Goal: Task Accomplishment & Management: Manage account settings

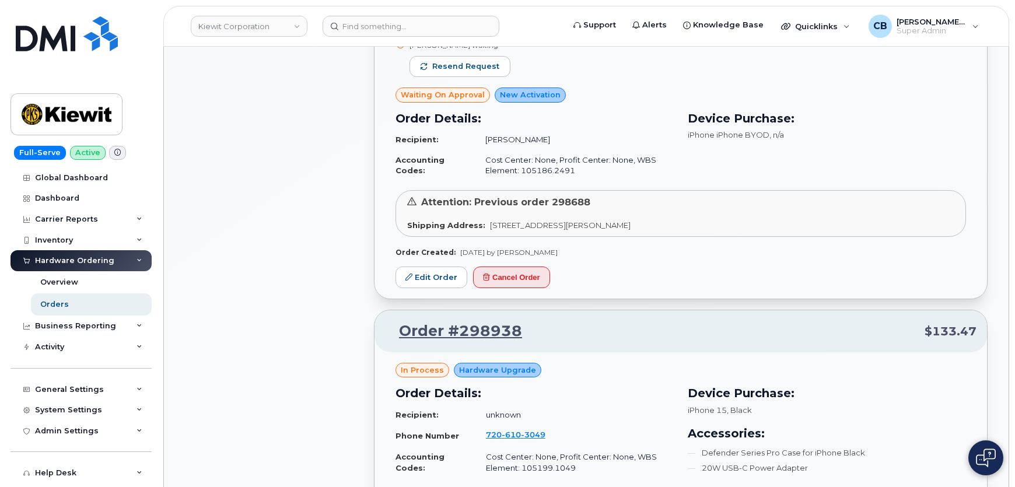
scroll to position [2333, 0]
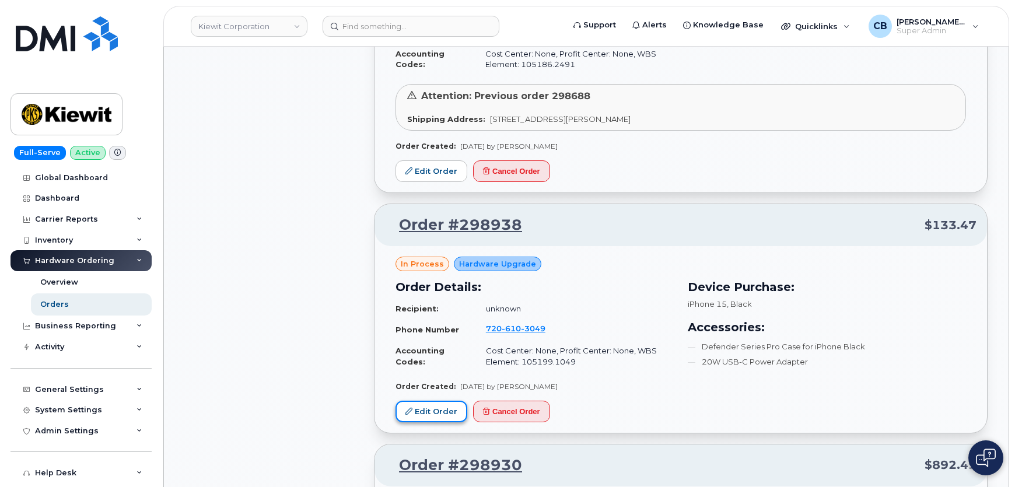
click at [422, 401] on link "Edit Order" at bounding box center [431, 412] width 72 height 22
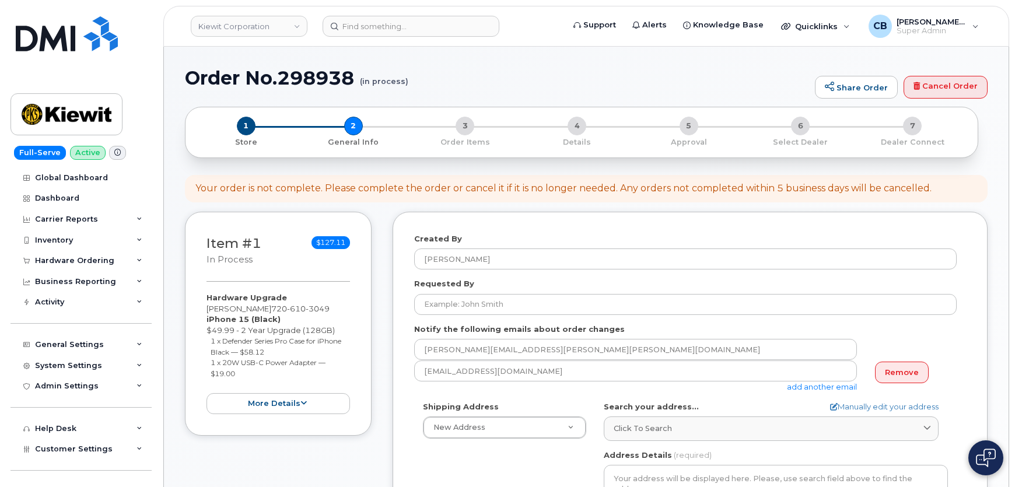
select select
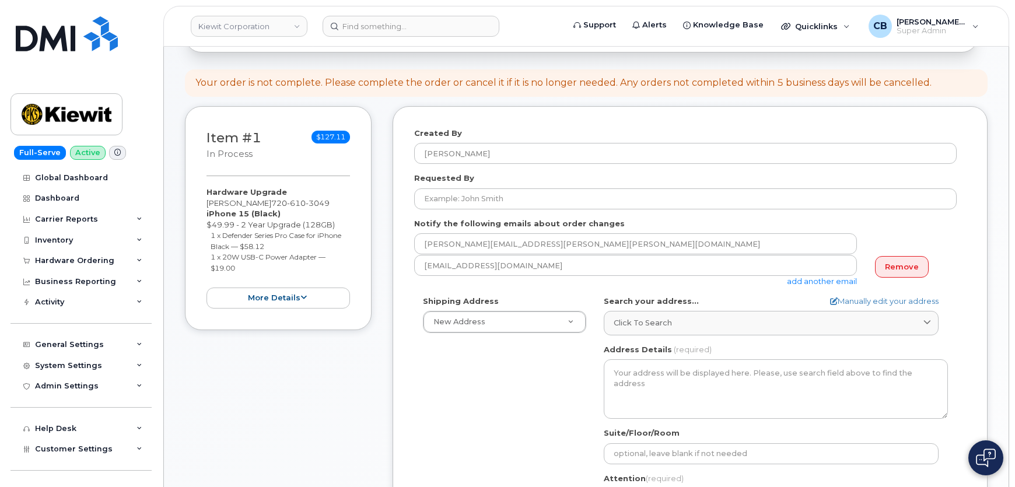
scroll to position [212, 0]
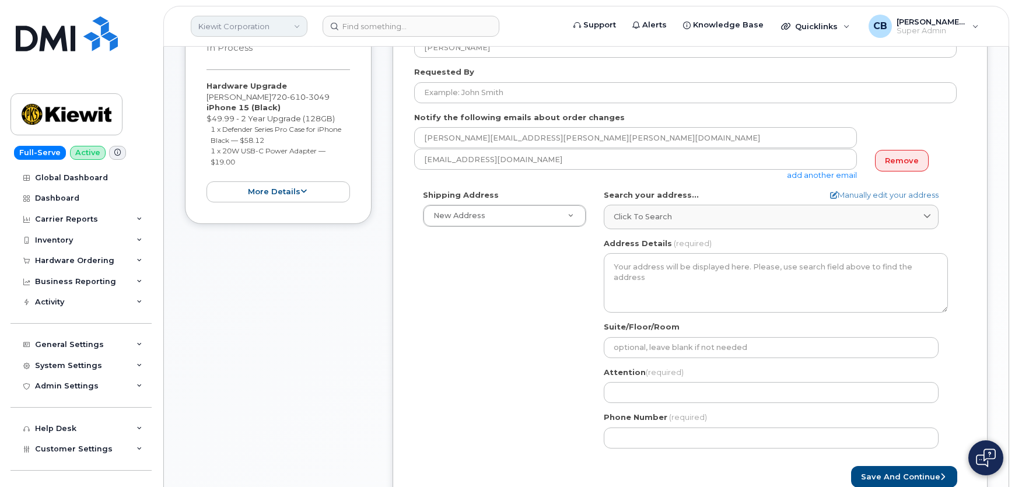
click at [291, 25] on link "Kiewit Corporation" at bounding box center [249, 26] width 117 height 21
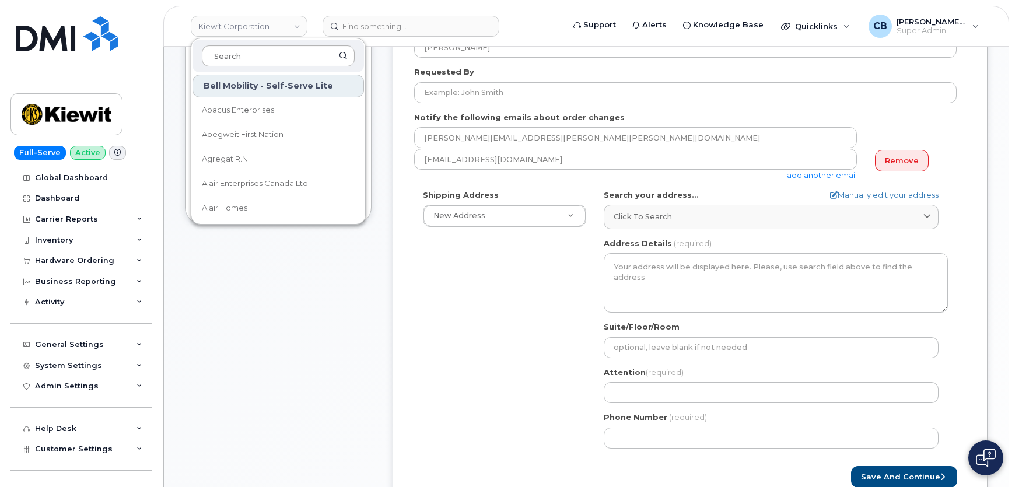
click at [267, 54] on input at bounding box center [278, 55] width 153 height 21
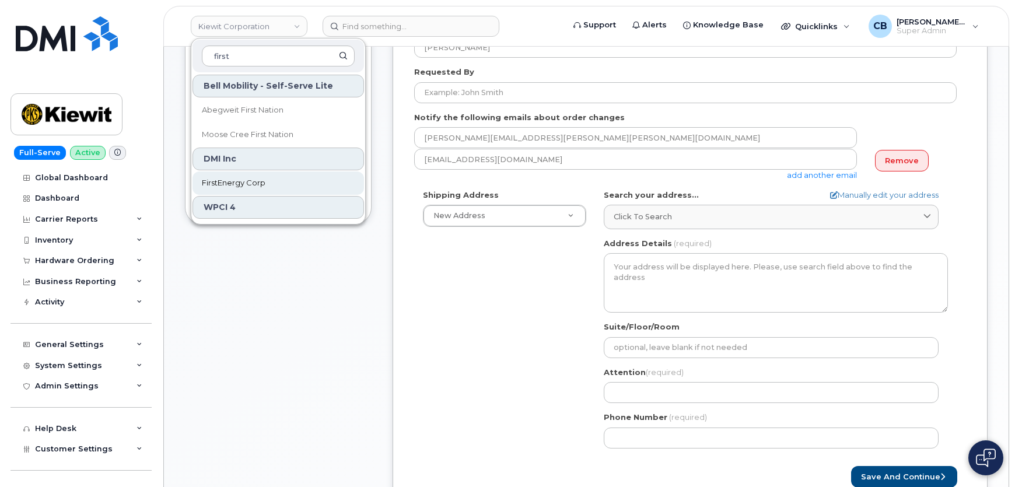
type input "first"
click at [239, 186] on span "FirstEnergy Corp" at bounding box center [234, 183] width 64 height 12
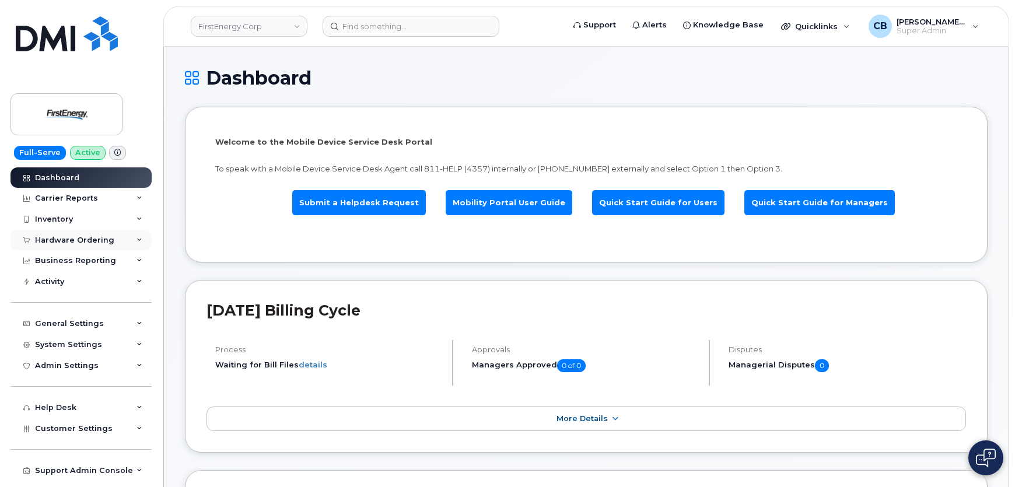
click at [67, 239] on div "Hardware Ordering" at bounding box center [74, 240] width 79 height 9
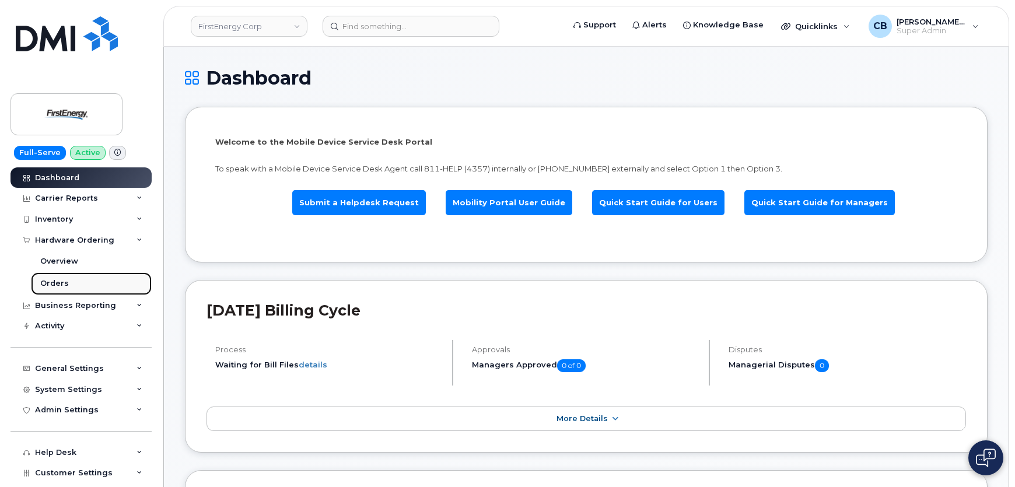
click at [59, 280] on div "Orders" at bounding box center [54, 283] width 29 height 10
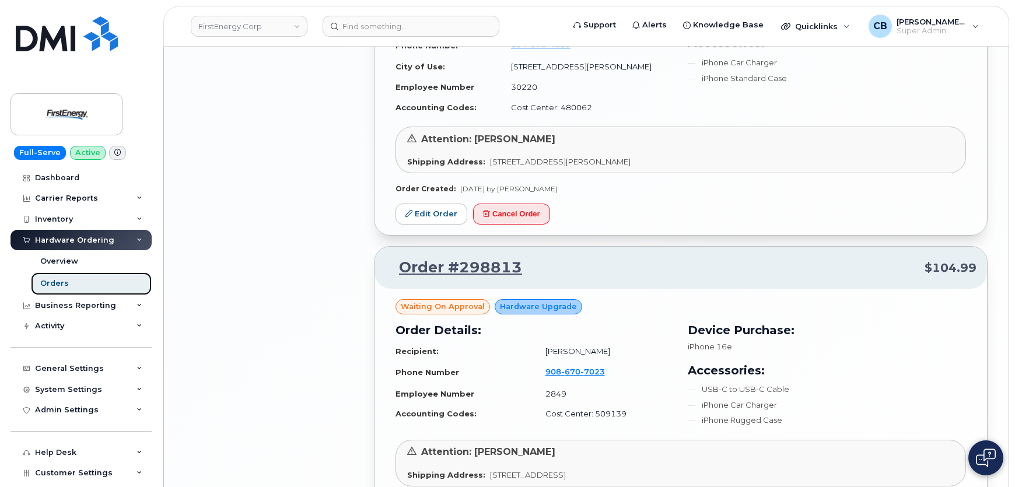
scroll to position [2227, 0]
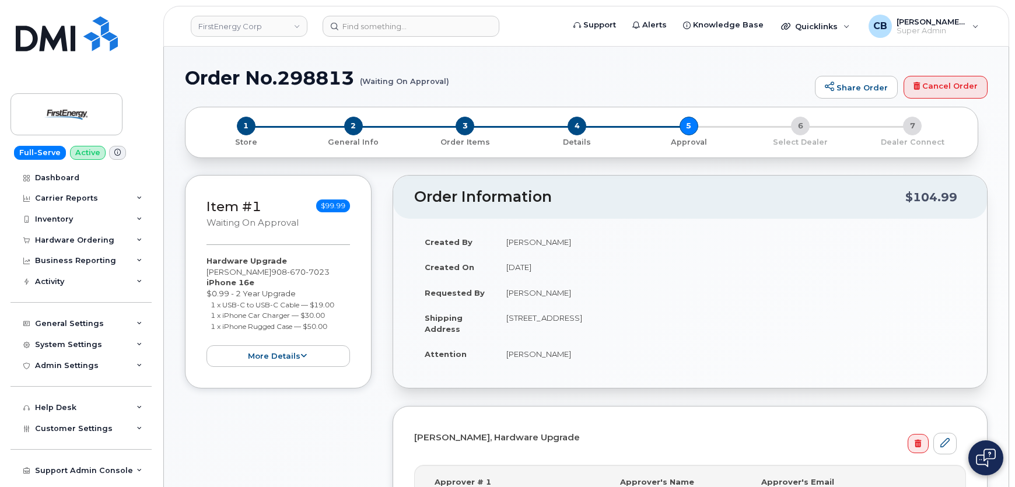
scroll to position [318, 0]
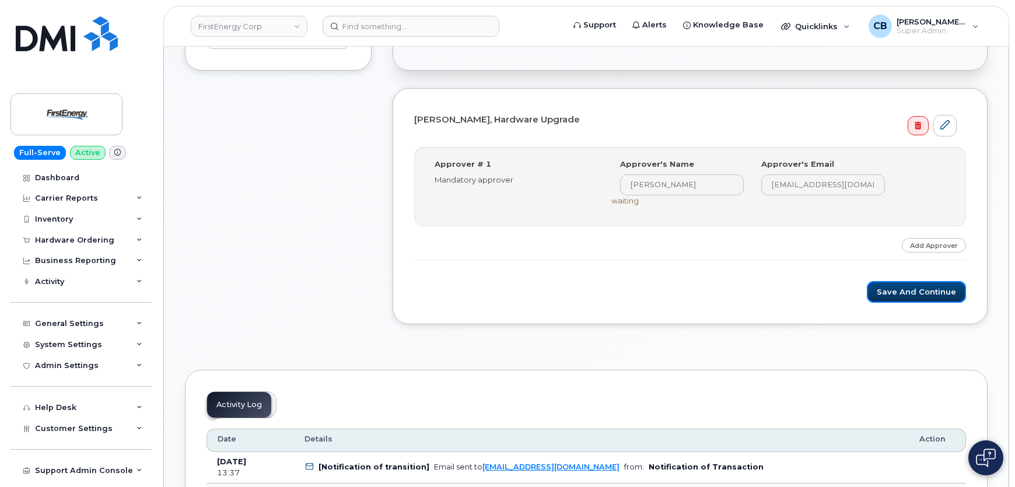
drag, startPoint x: 908, startPoint y: 289, endPoint x: 924, endPoint y: 302, distance: 20.0
click at [906, 289] on button "Save and Continue" at bounding box center [916, 292] width 99 height 22
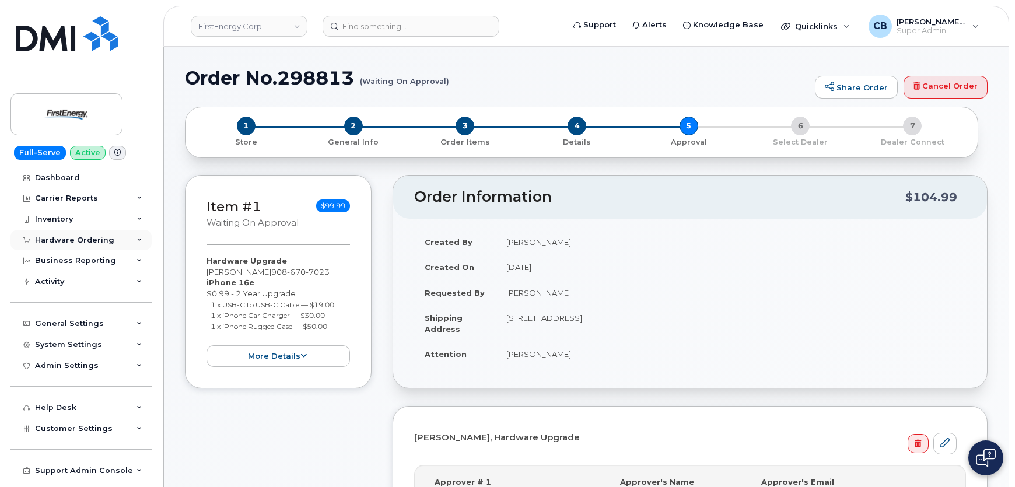
click at [70, 241] on div "Hardware Ordering" at bounding box center [74, 240] width 79 height 9
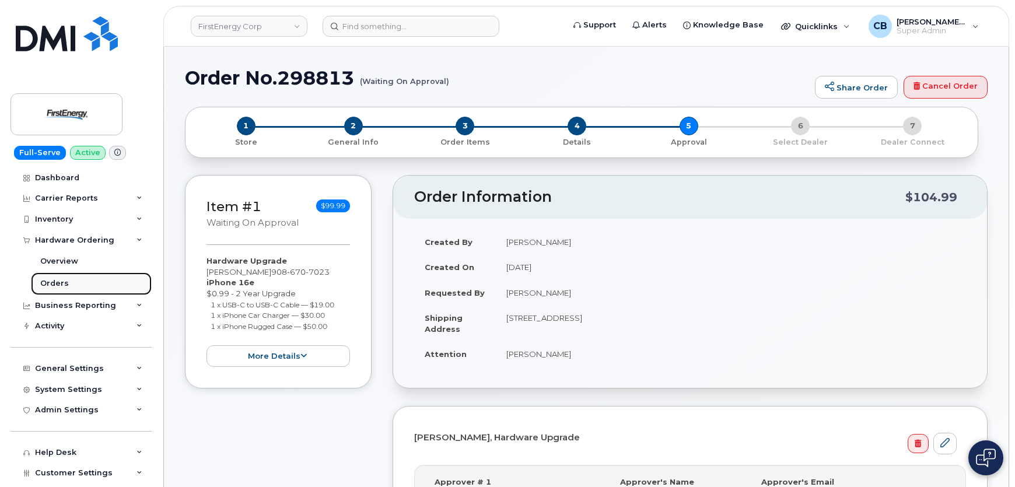
click at [52, 285] on div "Orders" at bounding box center [54, 283] width 29 height 10
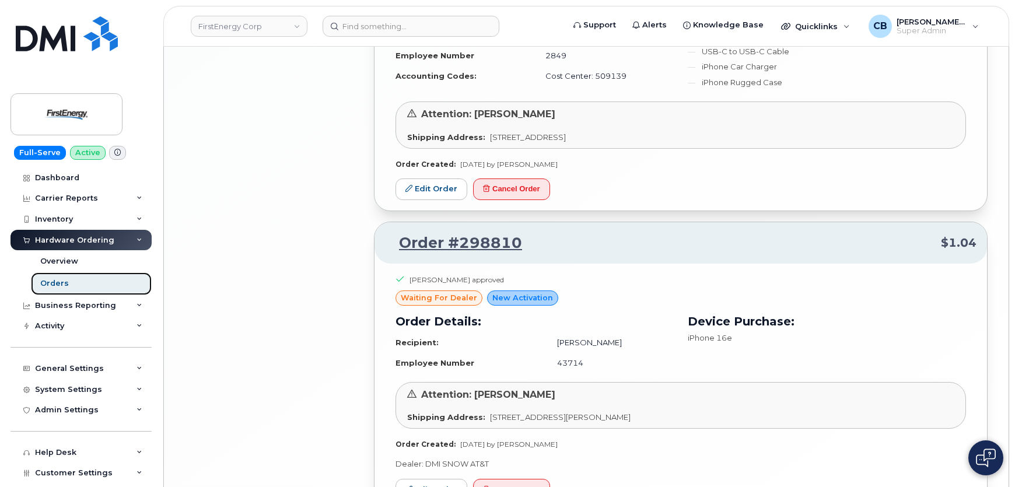
scroll to position [2593, 0]
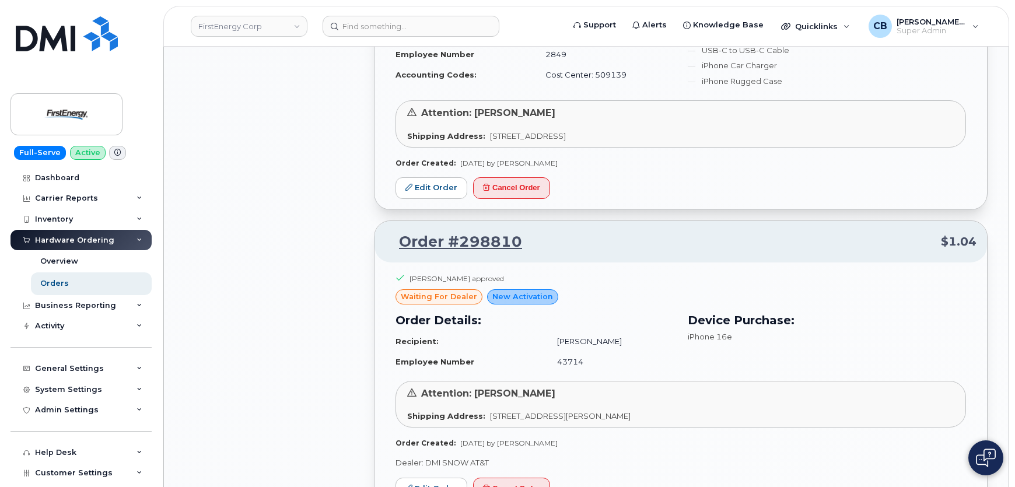
scroll to position [2911, 0]
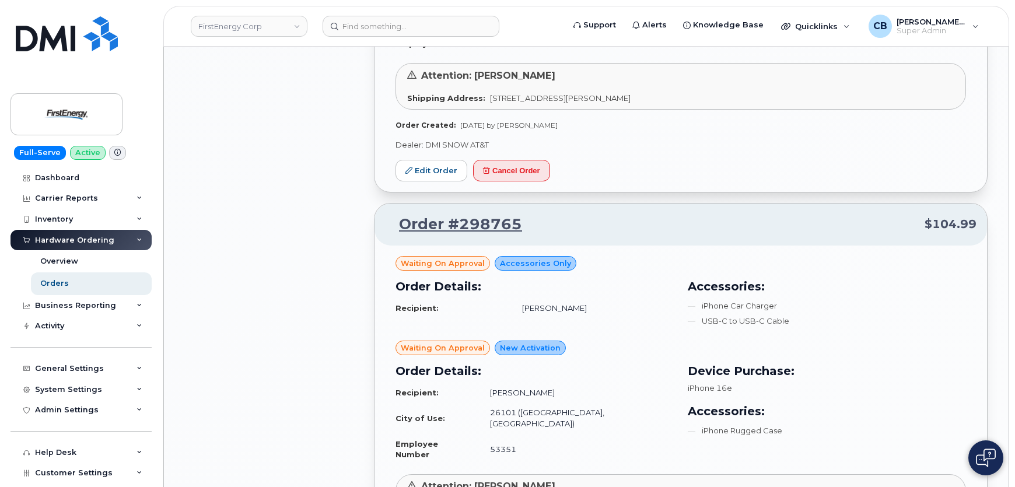
click at [244, 123] on div "All Orders 2414 Open Orders 42 Processed Orders 84 Closed Orders 1450 Cancelled…" at bounding box center [272, 68] width 189 height 5753
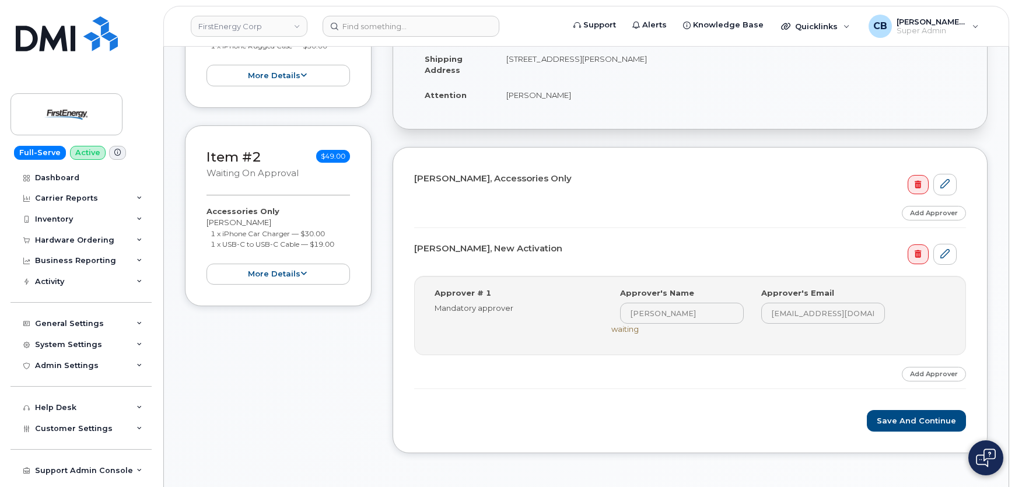
scroll to position [318, 0]
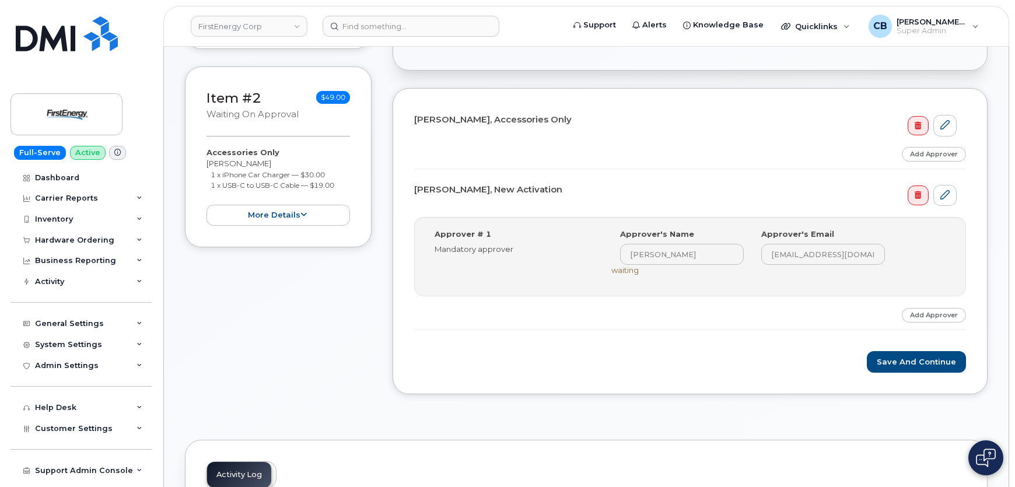
drag, startPoint x: 267, startPoint y: 302, endPoint x: 488, endPoint y: 312, distance: 220.7
click at [268, 302] on div "Item #1 Waiting On Approval $50.99 New Activation [PERSON_NAME] iPhone 16e $0.9…" at bounding box center [278, 134] width 187 height 555
click at [891, 361] on button "Save and Continue" at bounding box center [916, 362] width 99 height 22
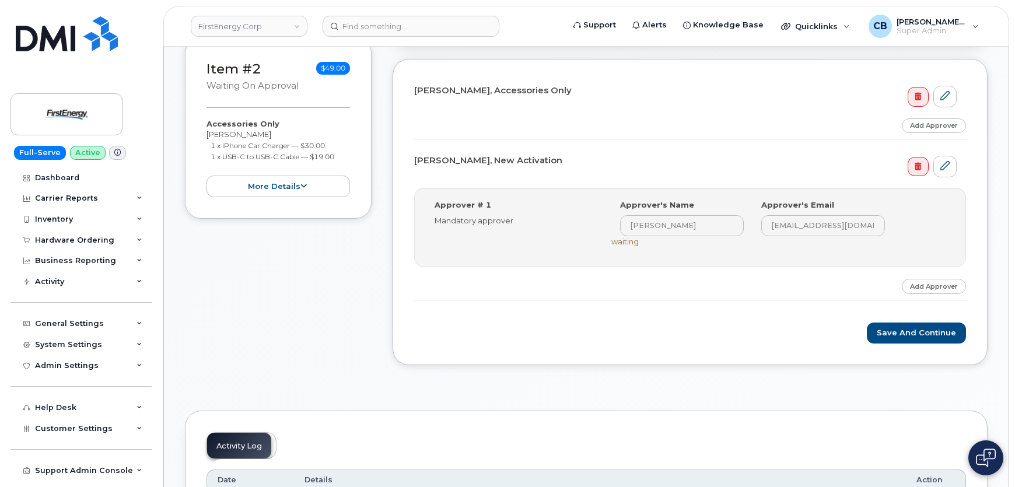
scroll to position [424, 0]
click at [943, 120] on link "Add Approver" at bounding box center [934, 125] width 64 height 15
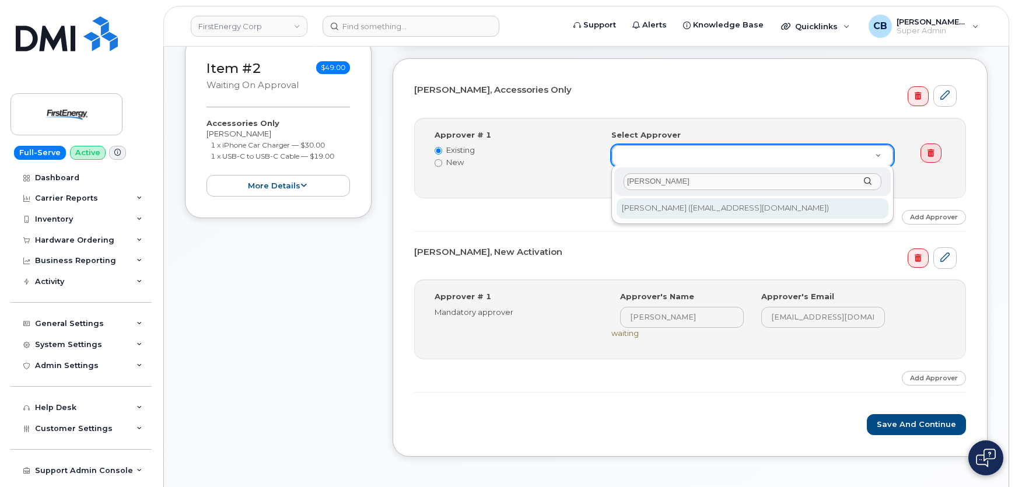
type input "[PERSON_NAME]"
type input "2077882"
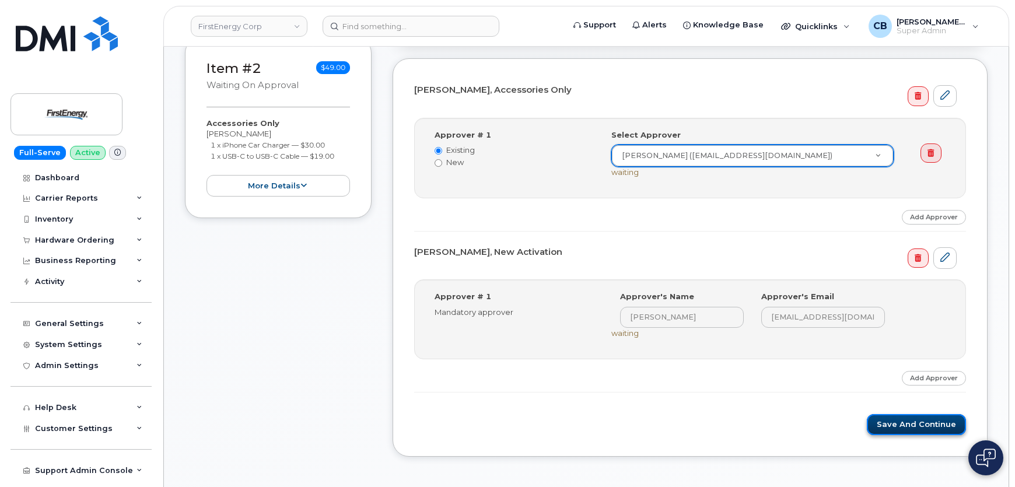
drag, startPoint x: 904, startPoint y: 419, endPoint x: 910, endPoint y: 415, distance: 7.1
click at [904, 419] on button "Save and Continue" at bounding box center [916, 425] width 99 height 22
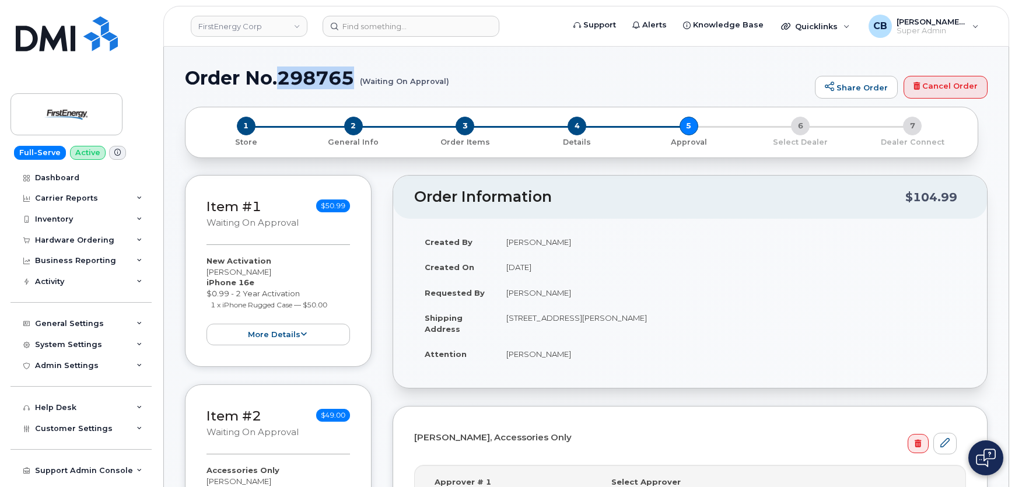
drag, startPoint x: 356, startPoint y: 76, endPoint x: 278, endPoint y: 77, distance: 78.2
click at [278, 77] on h1 "Order No.298765 (Waiting On Approval)" at bounding box center [497, 78] width 624 height 20
copy h1 "298765"
click at [51, 237] on div "Hardware Ordering" at bounding box center [74, 240] width 79 height 9
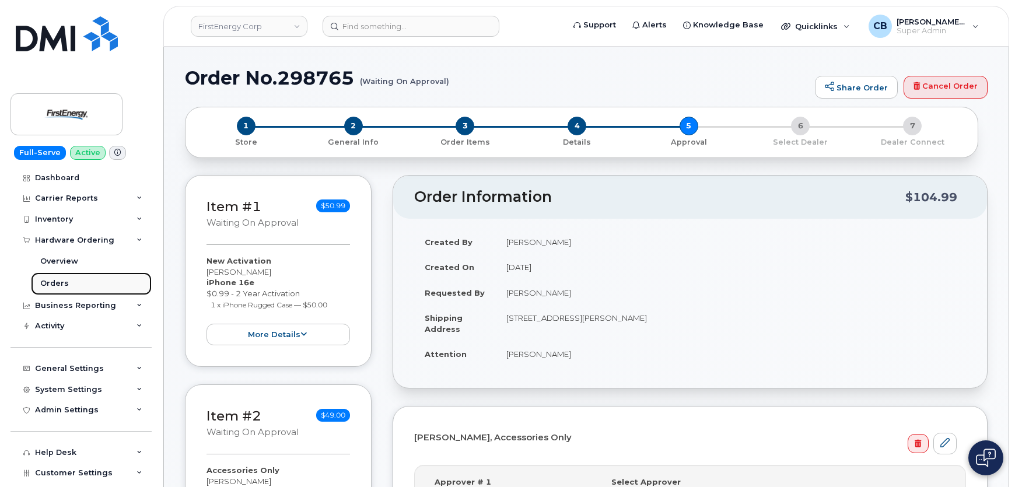
click at [58, 286] on div "Orders" at bounding box center [54, 283] width 29 height 10
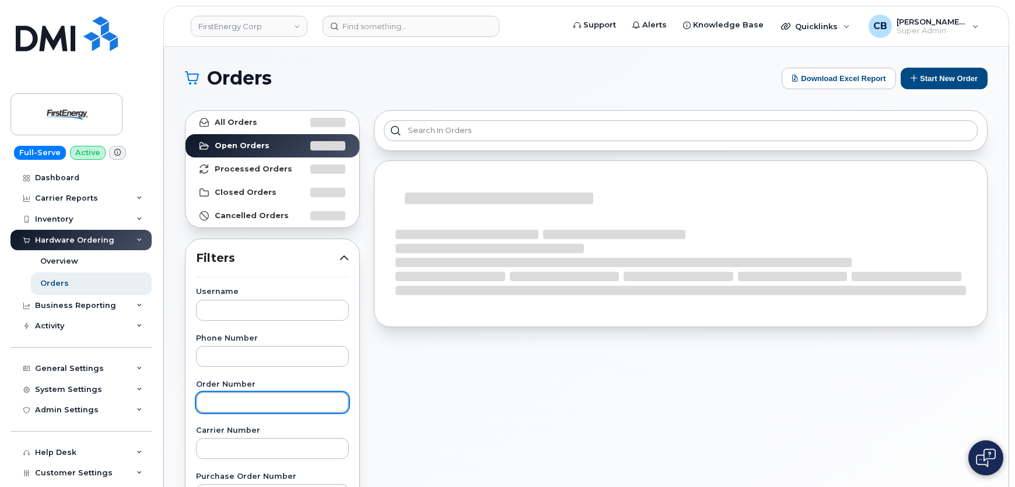
click at [213, 405] on input "text" at bounding box center [272, 402] width 153 height 21
paste input "298765"
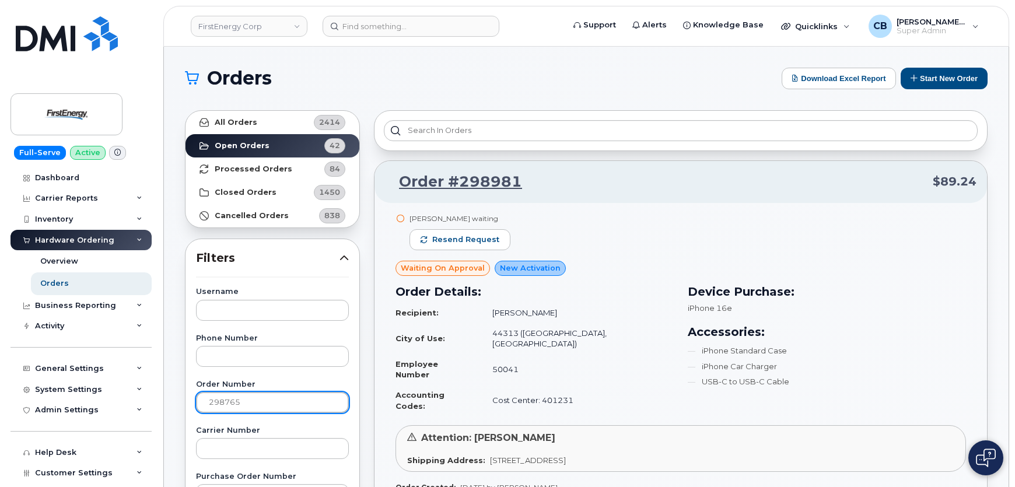
type input "298765"
